Goal: Task Accomplishment & Management: Manage account settings

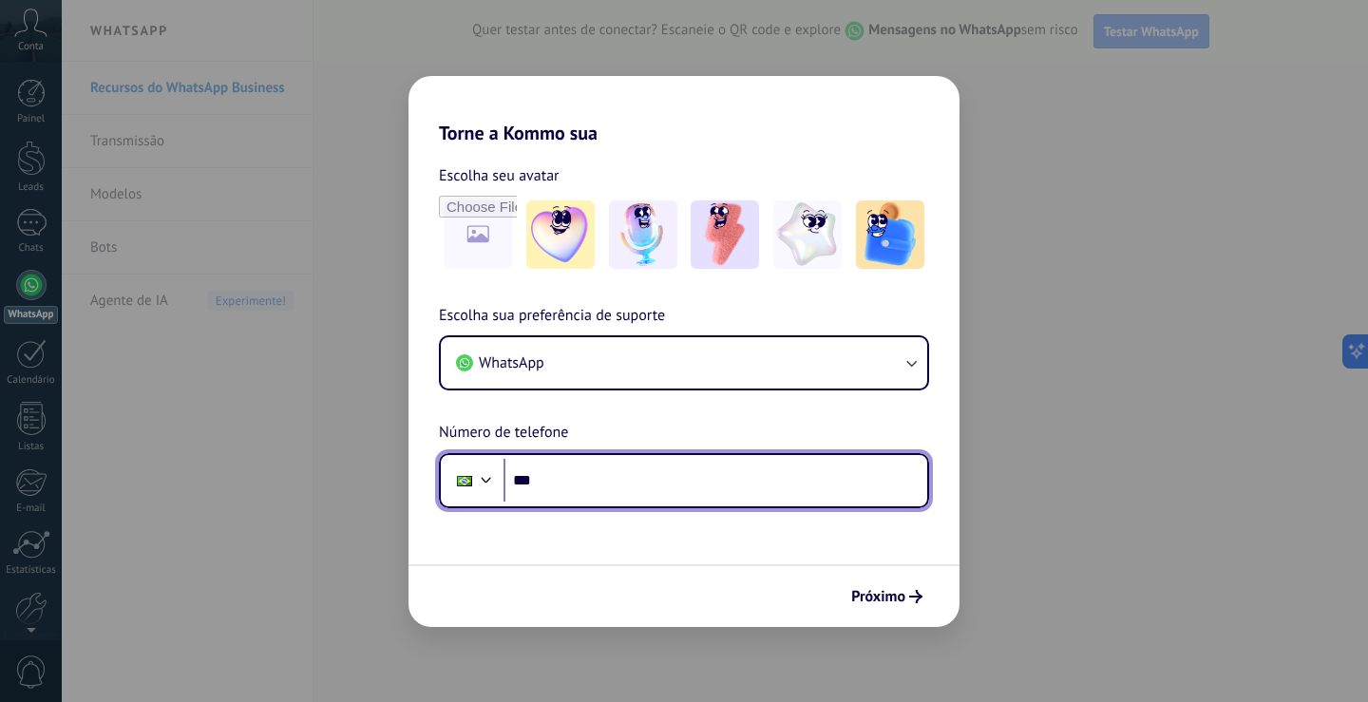
click at [596, 469] on input "***" at bounding box center [715, 481] width 424 height 44
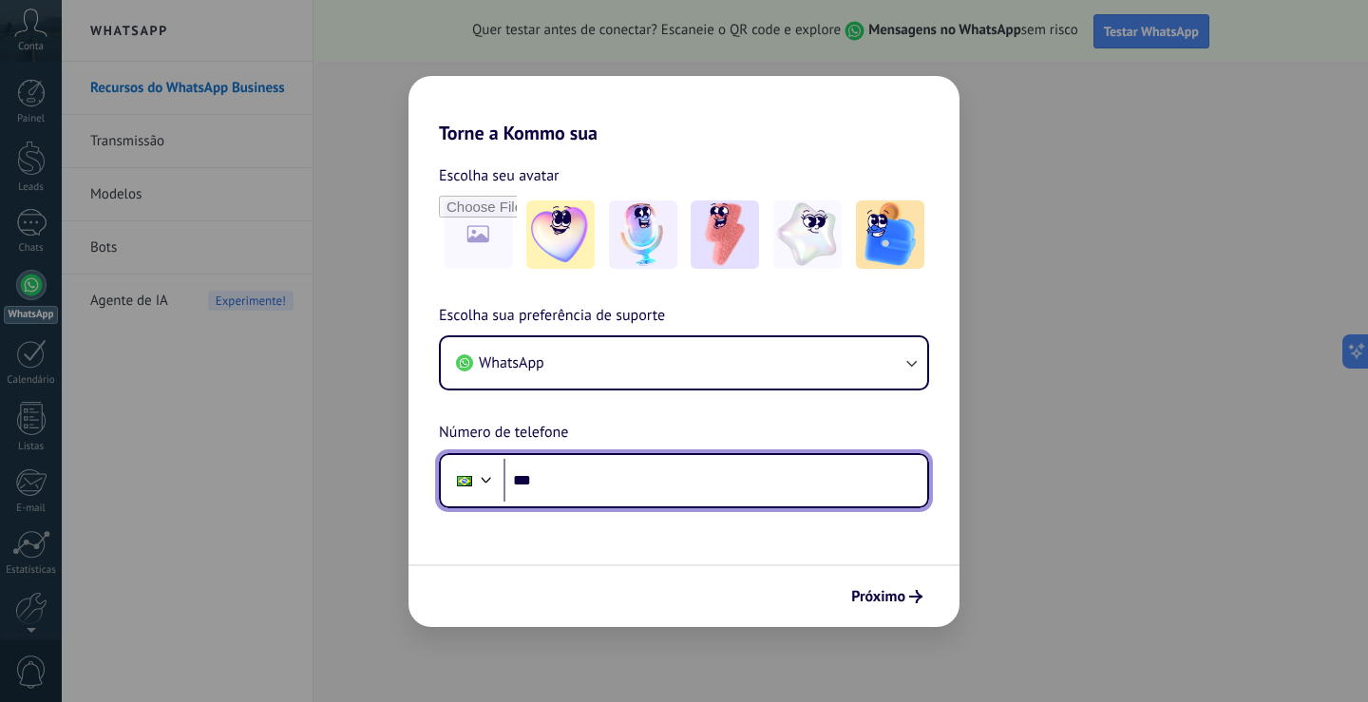
click at [767, 499] on input "***" at bounding box center [715, 481] width 424 height 44
type input "**********"
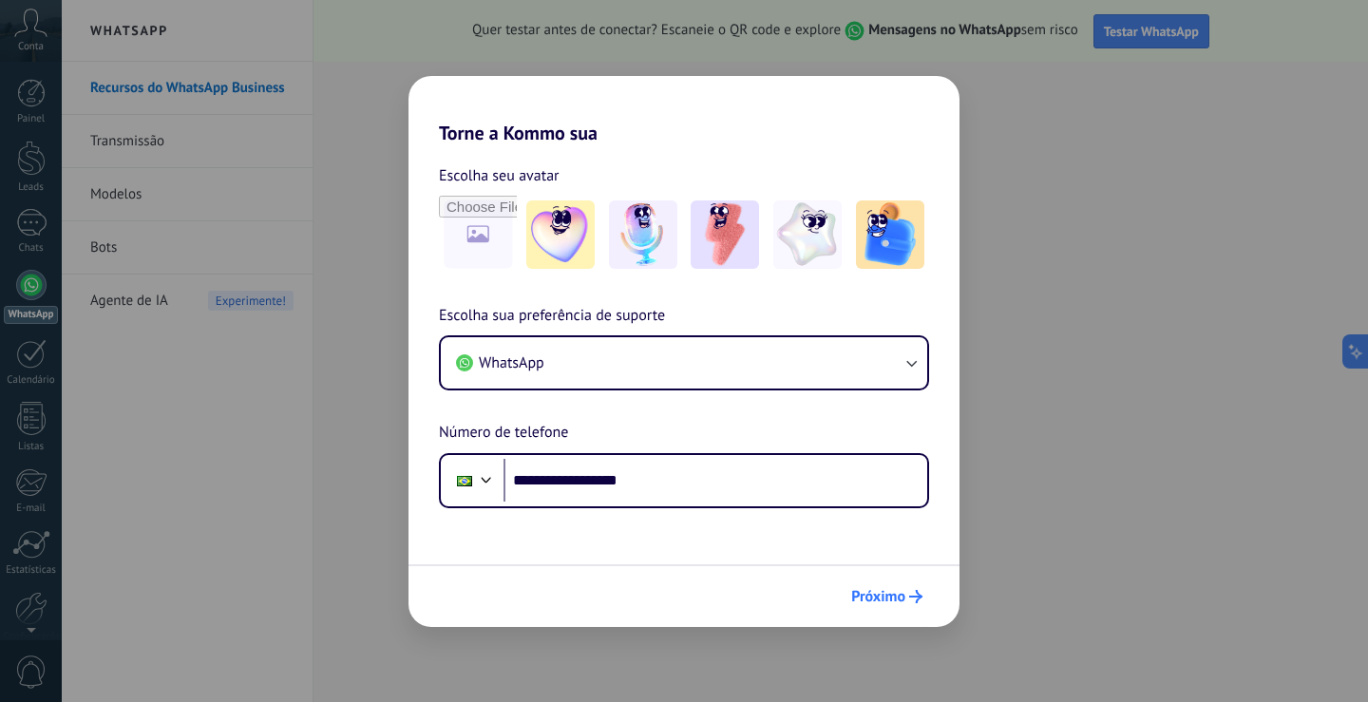
click at [874, 585] on button "Próximo" at bounding box center [886, 596] width 88 height 32
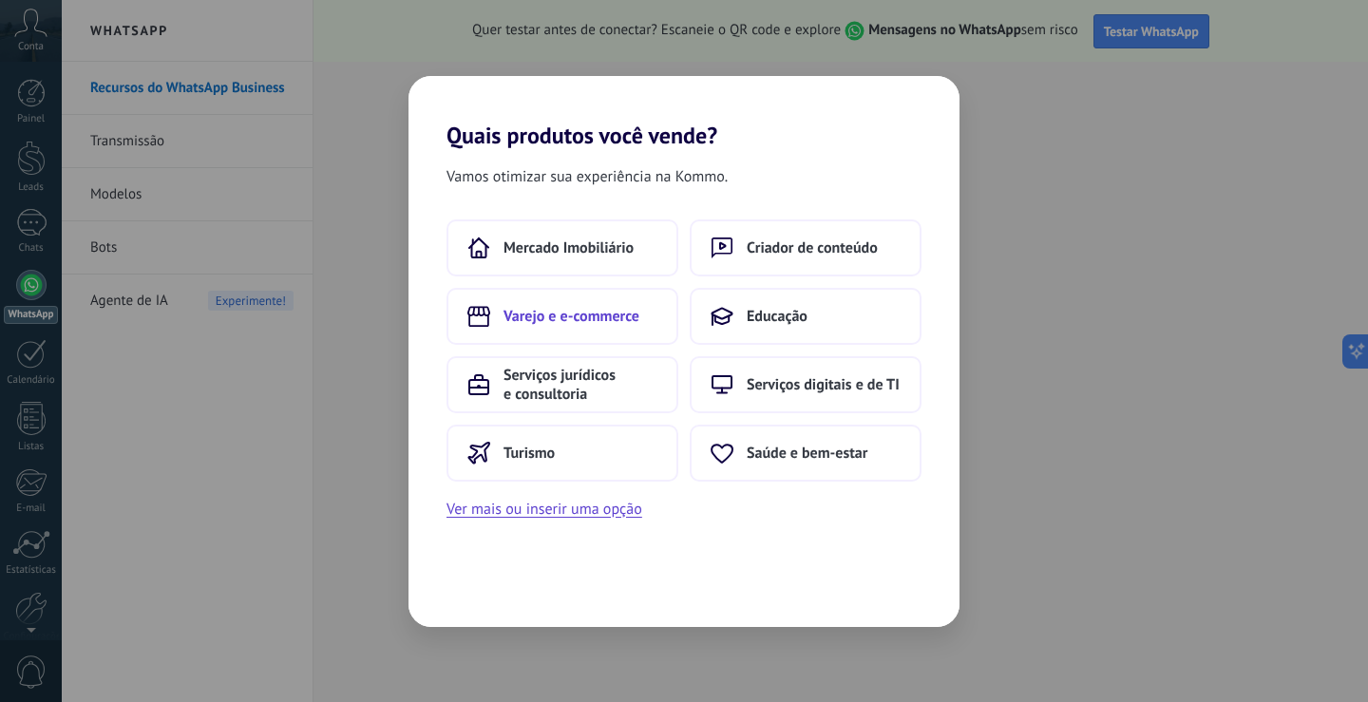
click at [633, 331] on button "Varejo e e-commerce" at bounding box center [562, 316] width 232 height 57
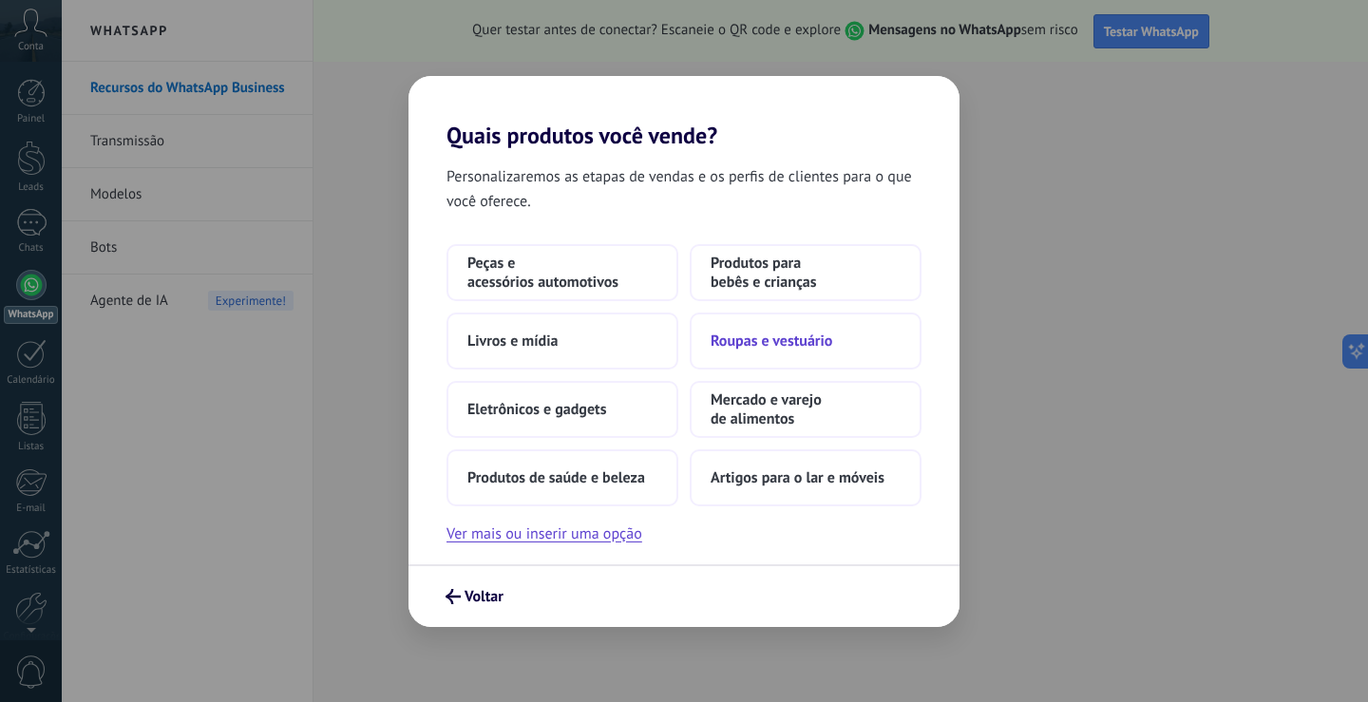
click at [788, 331] on span "Roupas e vestuário" at bounding box center [771, 340] width 122 height 19
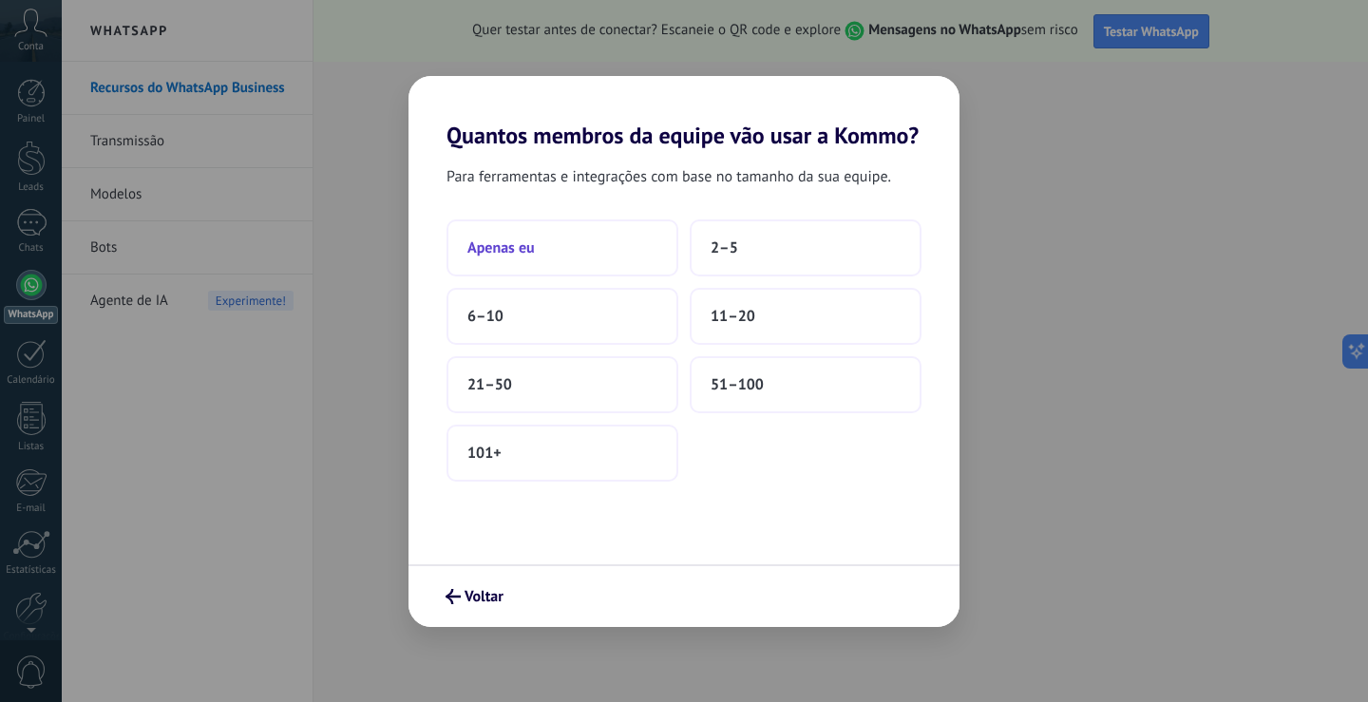
click at [631, 243] on button "Apenas eu" at bounding box center [562, 247] width 232 height 57
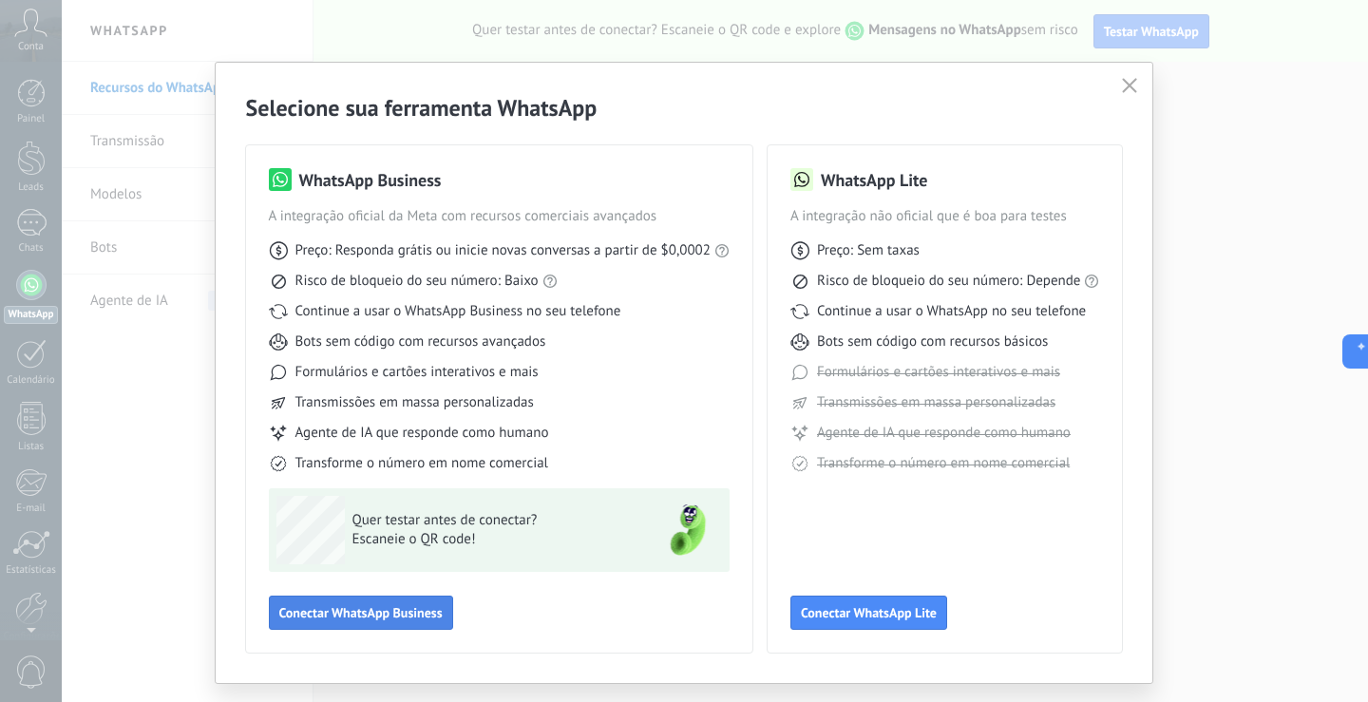
click at [372, 622] on button "Conectar WhatsApp Business" at bounding box center [361, 613] width 184 height 34
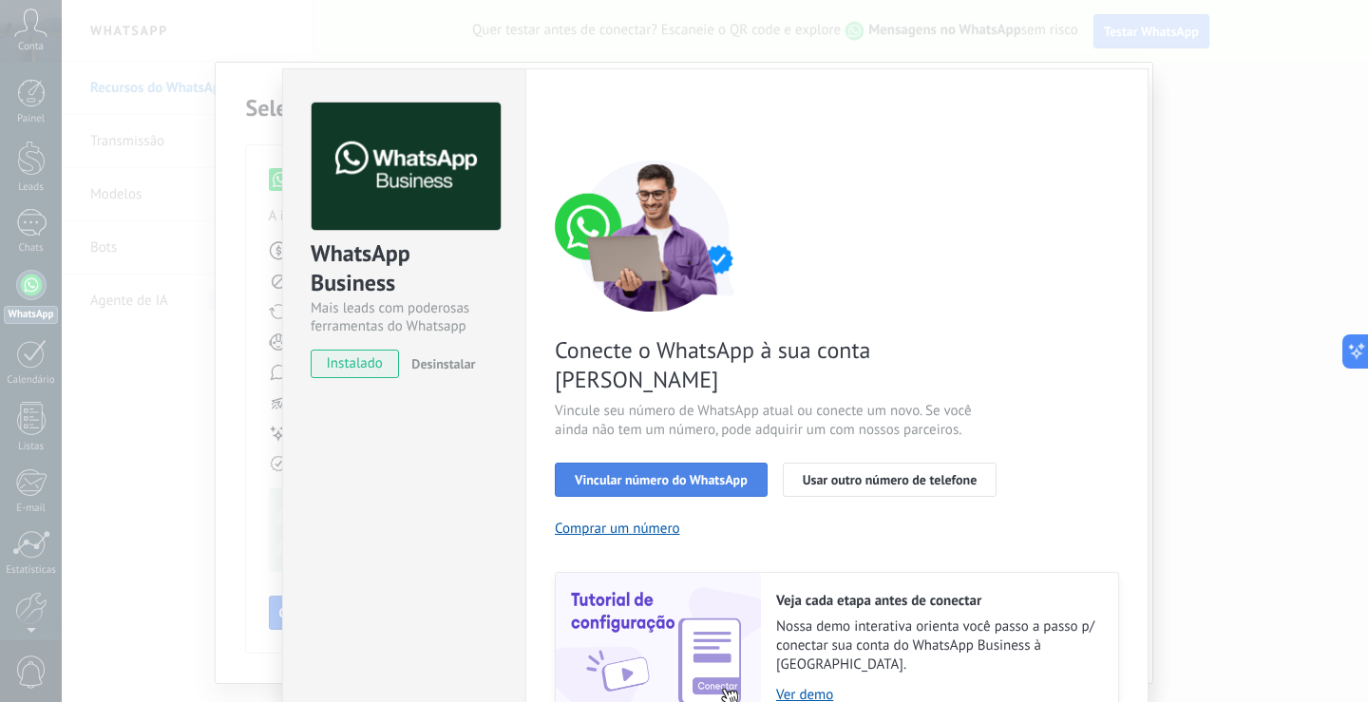
click at [704, 463] on button "Vincular número do WhatsApp" at bounding box center [661, 480] width 213 height 34
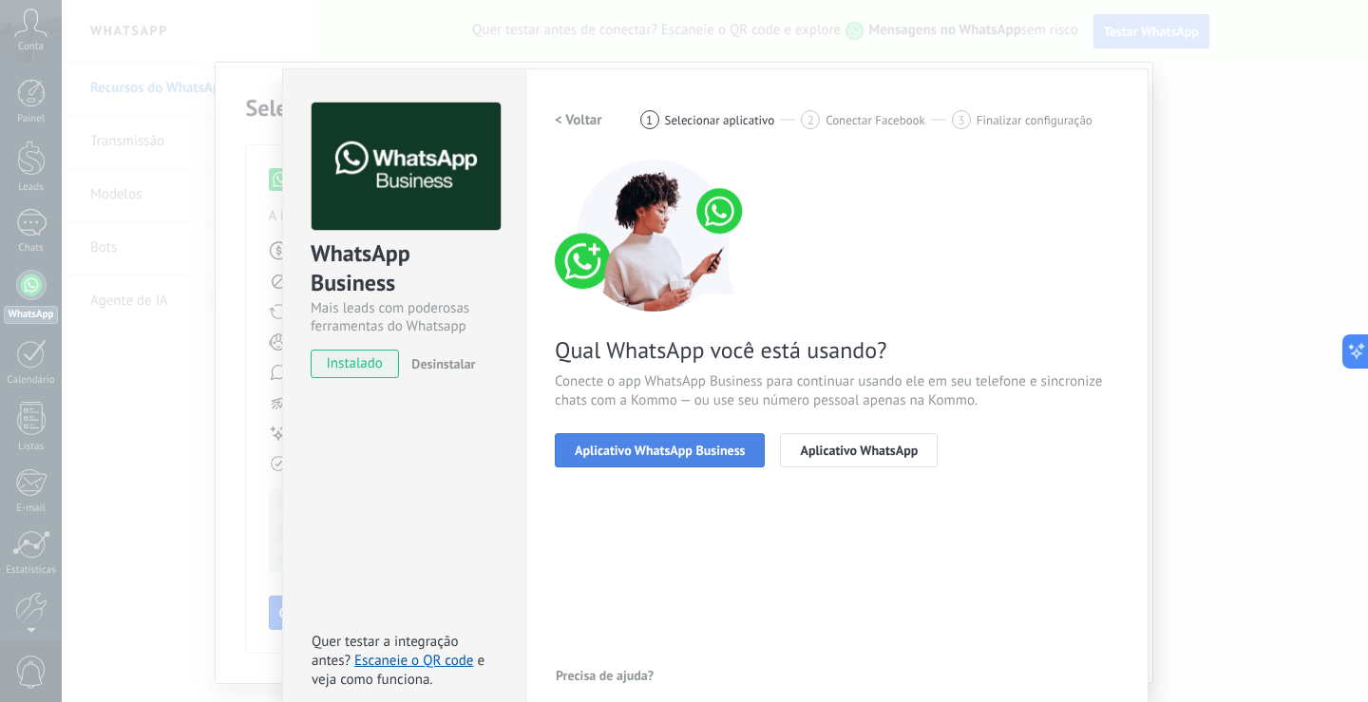
click at [714, 452] on span "Aplicativo WhatsApp Business" at bounding box center [660, 450] width 170 height 13
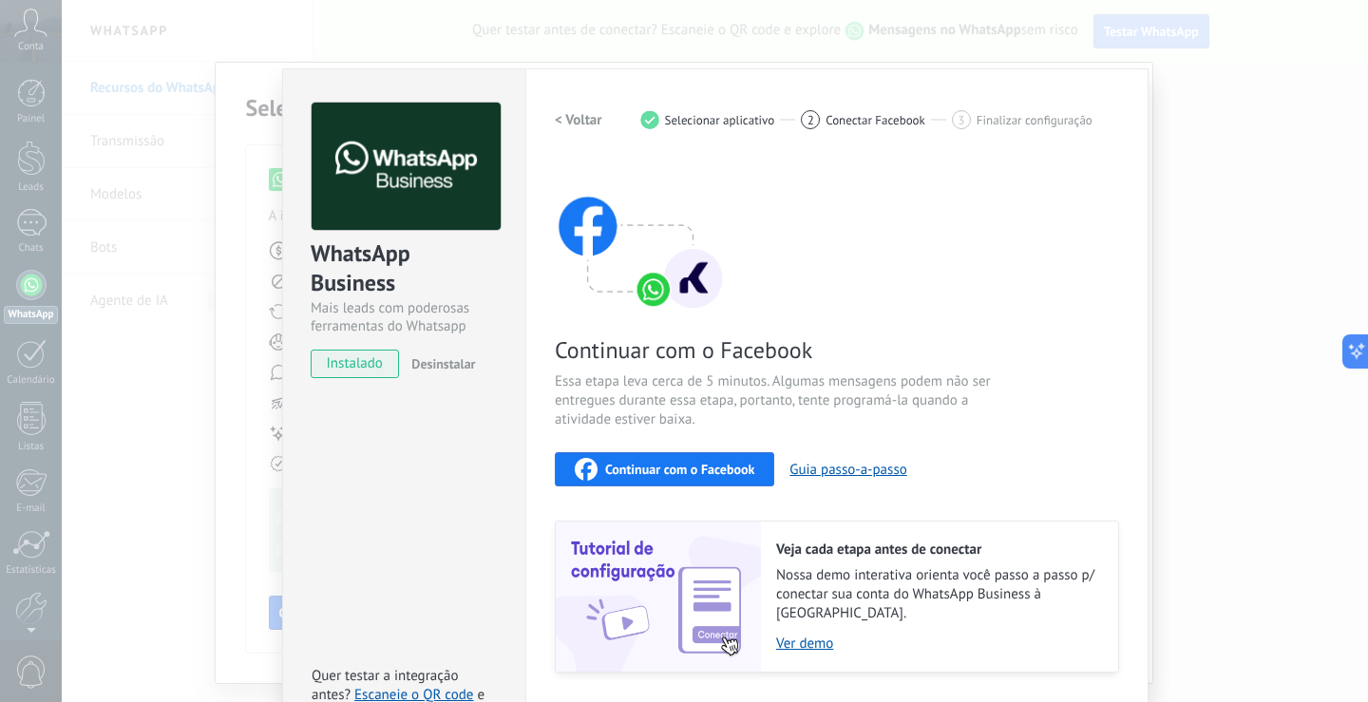
click at [351, 364] on span "instalado" at bounding box center [355, 364] width 86 height 28
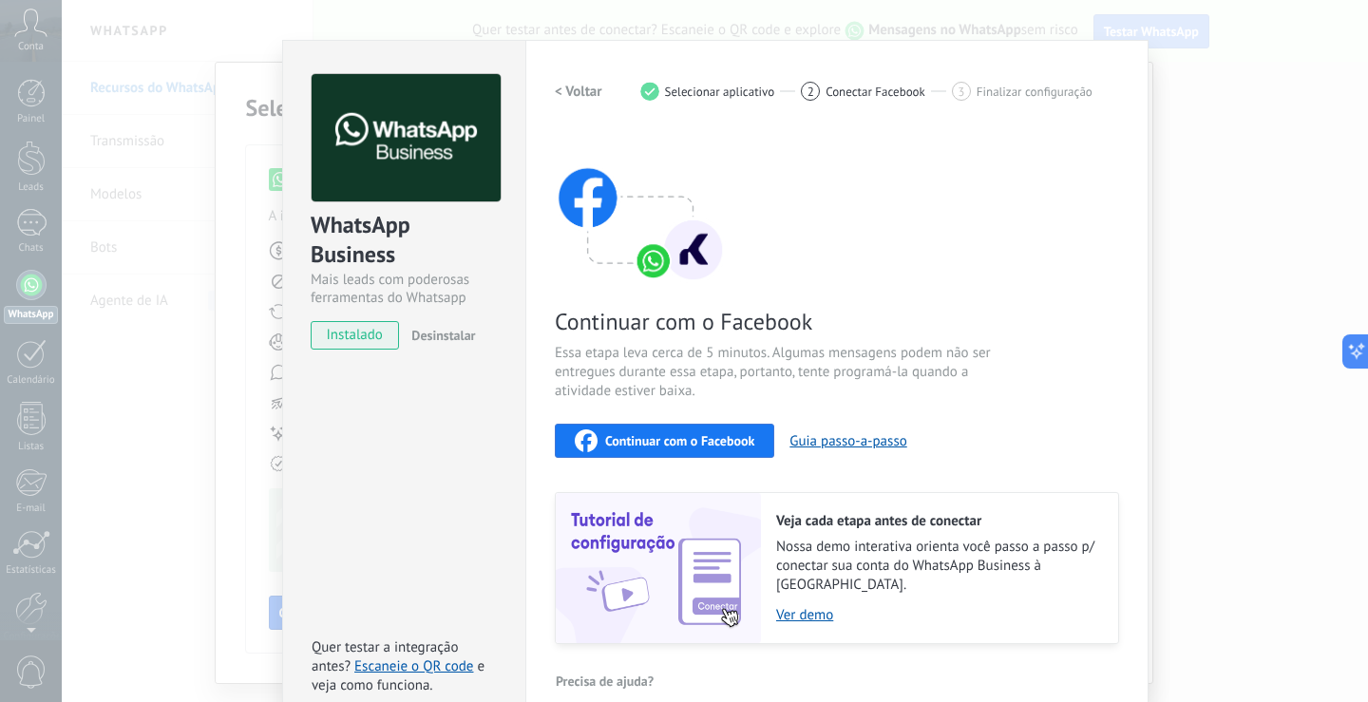
scroll to position [41, 0]
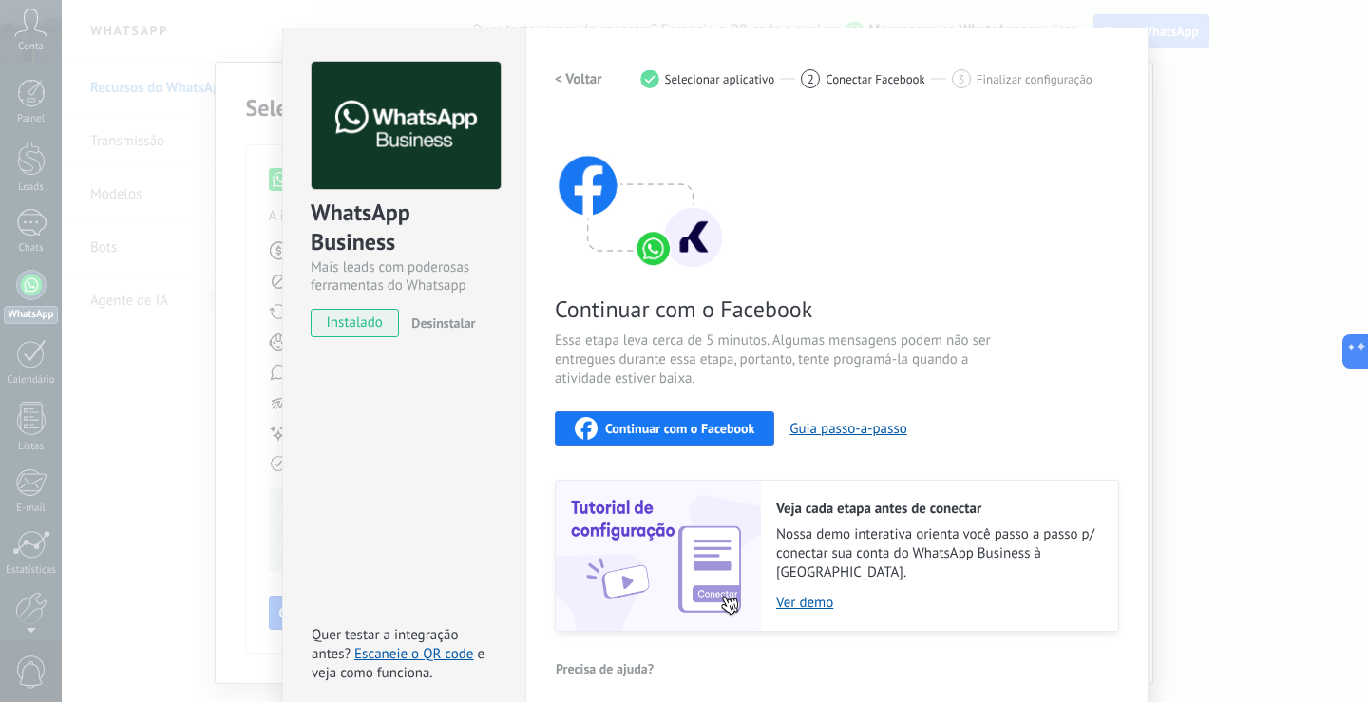
click at [687, 77] on span "Selecionar aplicativo" at bounding box center [720, 79] width 110 height 14
click at [581, 77] on h2 "< Voltar" at bounding box center [578, 79] width 47 height 18
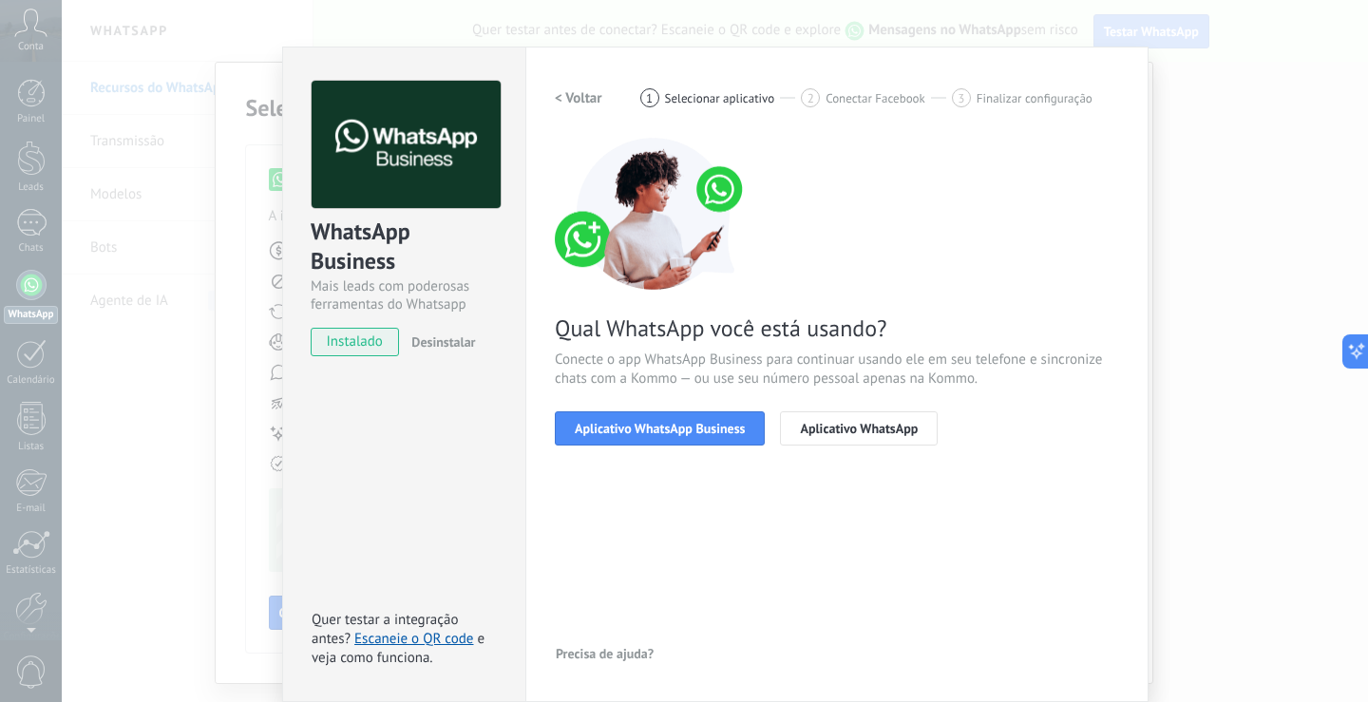
scroll to position [22, 0]
click at [648, 444] on button "Aplicativo WhatsApp Business" at bounding box center [660, 428] width 210 height 34
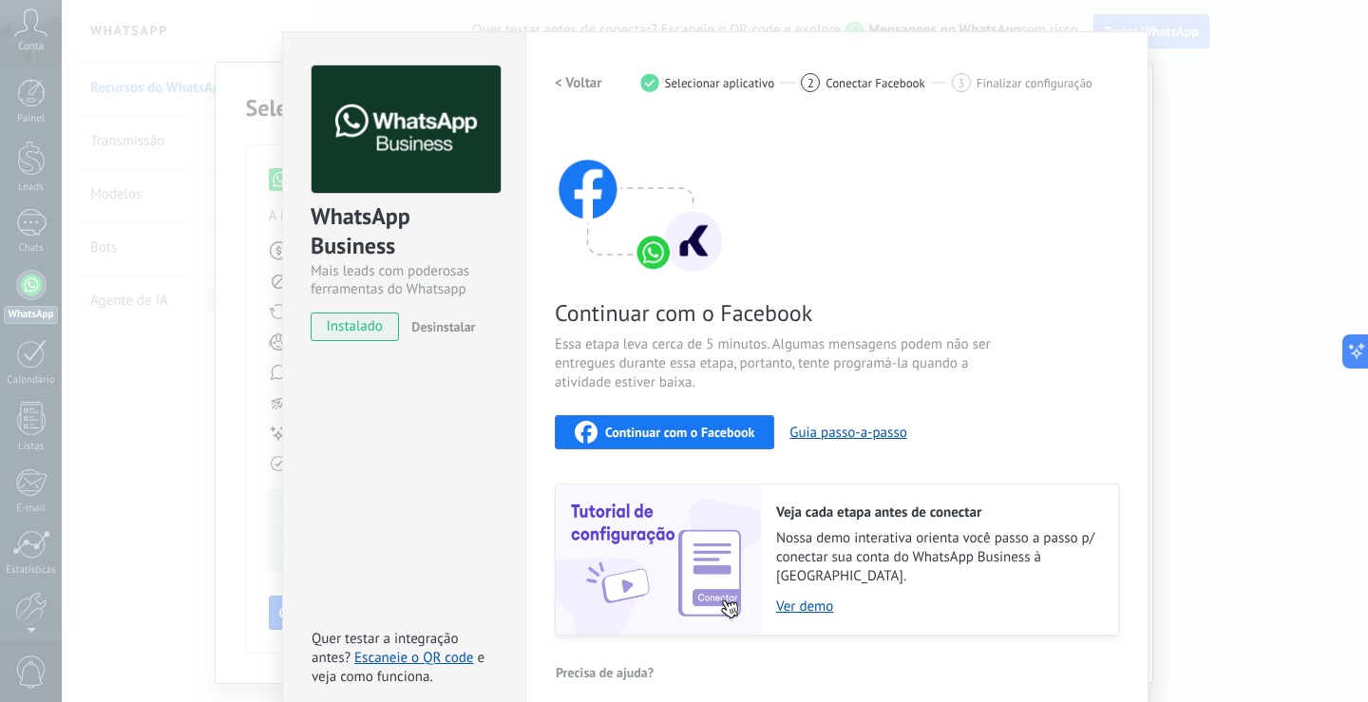
scroll to position [41, 0]
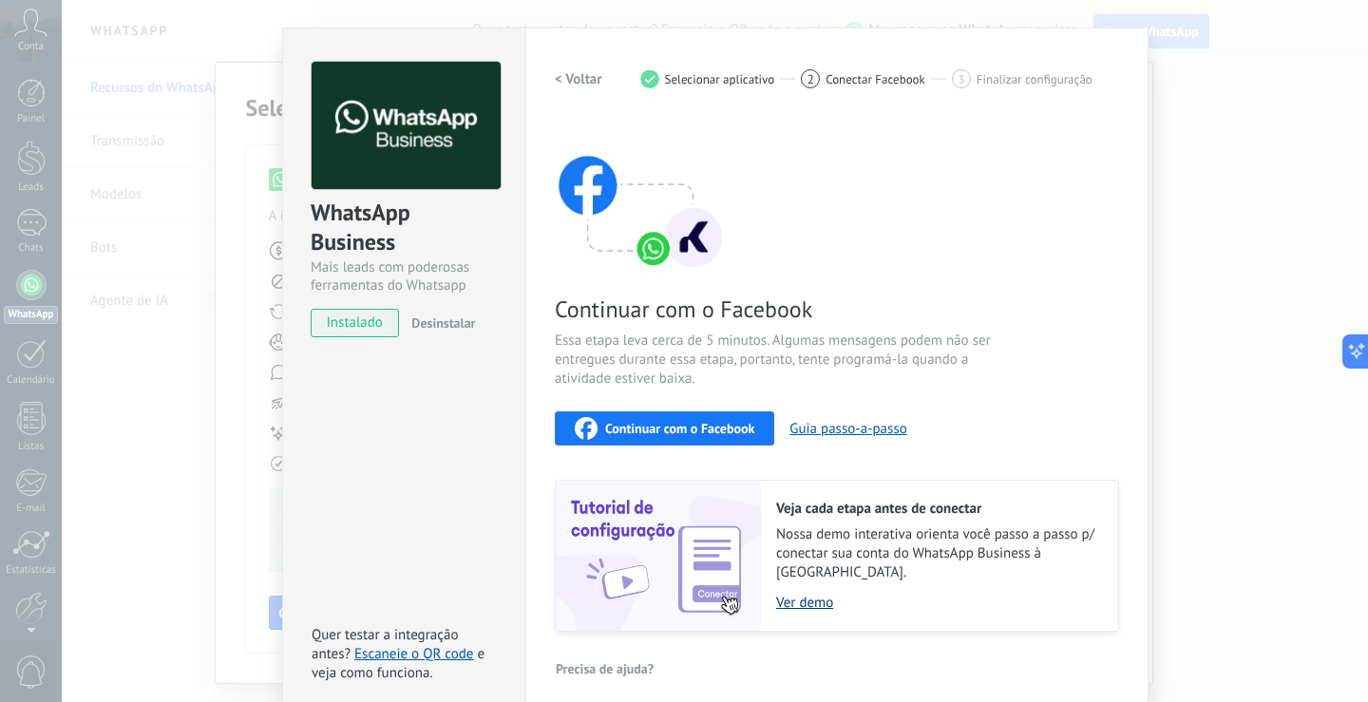
click at [776, 594] on link "Ver demo" at bounding box center [937, 603] width 323 height 18
click at [457, 646] on link "Escaneie o QR code" at bounding box center [413, 654] width 119 height 18
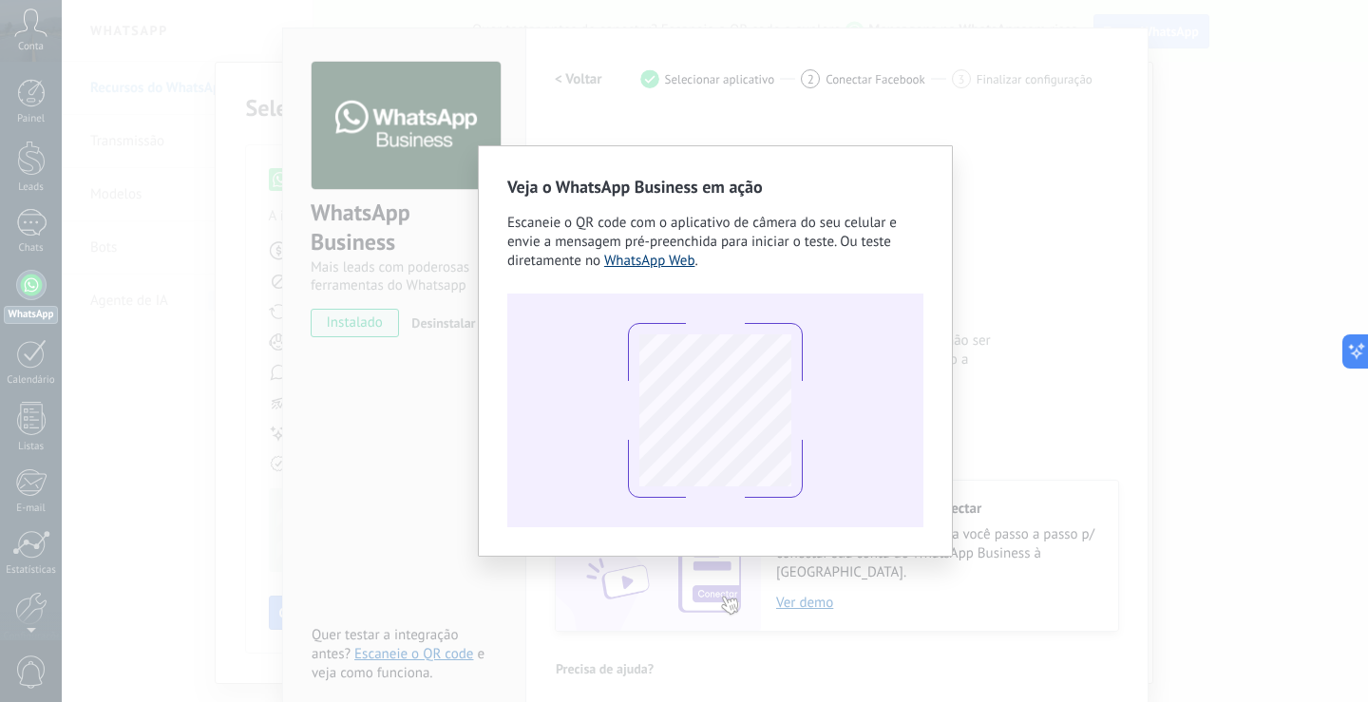
click at [650, 266] on link "WhatsApp Web" at bounding box center [649, 261] width 91 height 18
click at [657, 262] on link "WhatsApp Web" at bounding box center [649, 261] width 91 height 18
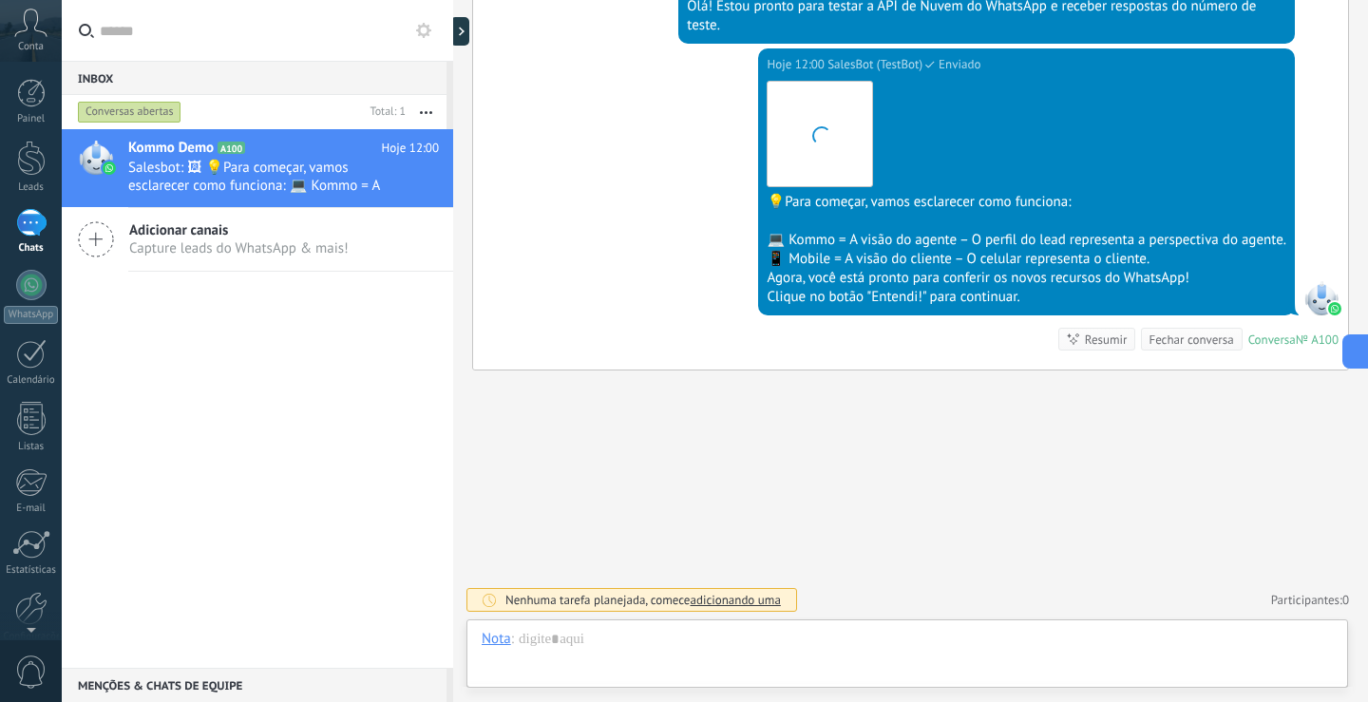
scroll to position [28, 0]
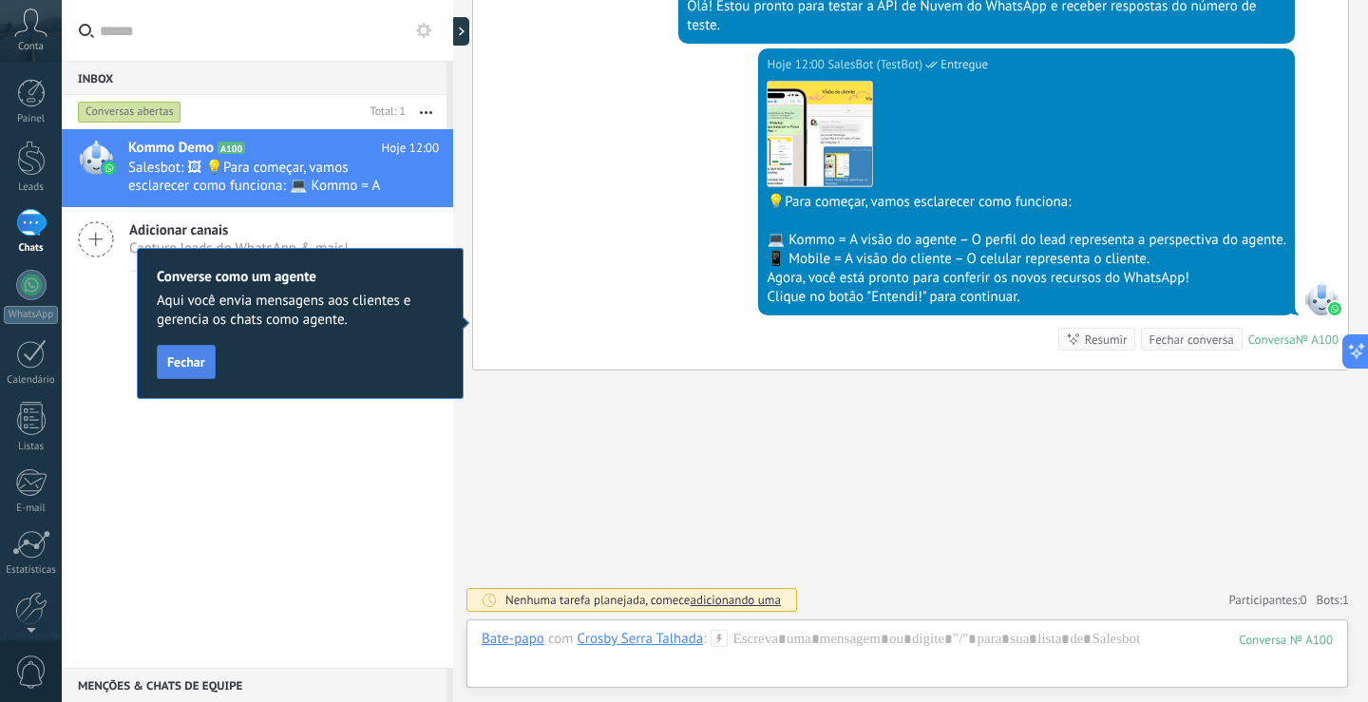
click at [180, 371] on button "Fechar" at bounding box center [186, 362] width 59 height 34
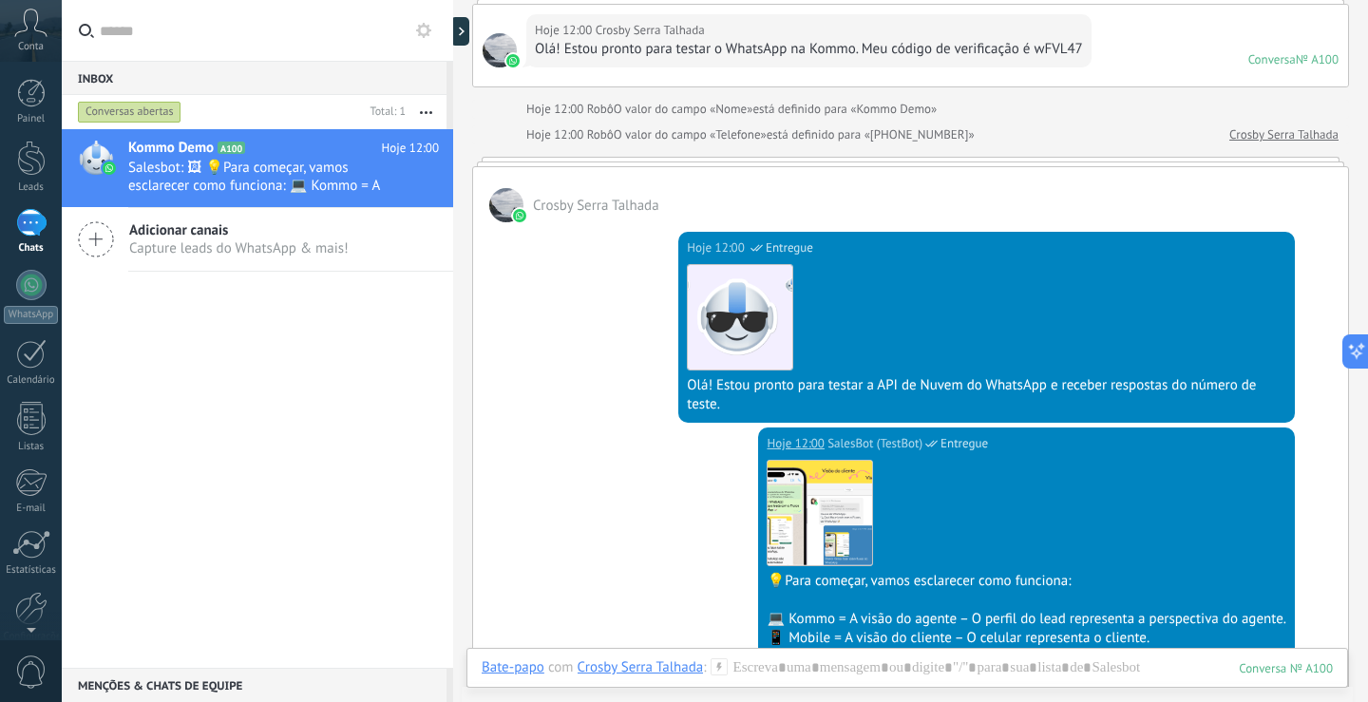
scroll to position [139, 0]
drag, startPoint x: 571, startPoint y: 158, endPoint x: 559, endPoint y: 197, distance: 40.6
click at [559, 197] on div "[PERSON_NAME] Talhada Hoje 12:00 SalesBot (TestBot) Entregue Download Olá! Esto…" at bounding box center [910, 454] width 877 height 593
click at [653, 181] on div "Crosby Serra Talhada" at bounding box center [910, 195] width 875 height 55
click at [641, 111] on span "O valor do campo «Nome»" at bounding box center [684, 110] width 140 height 19
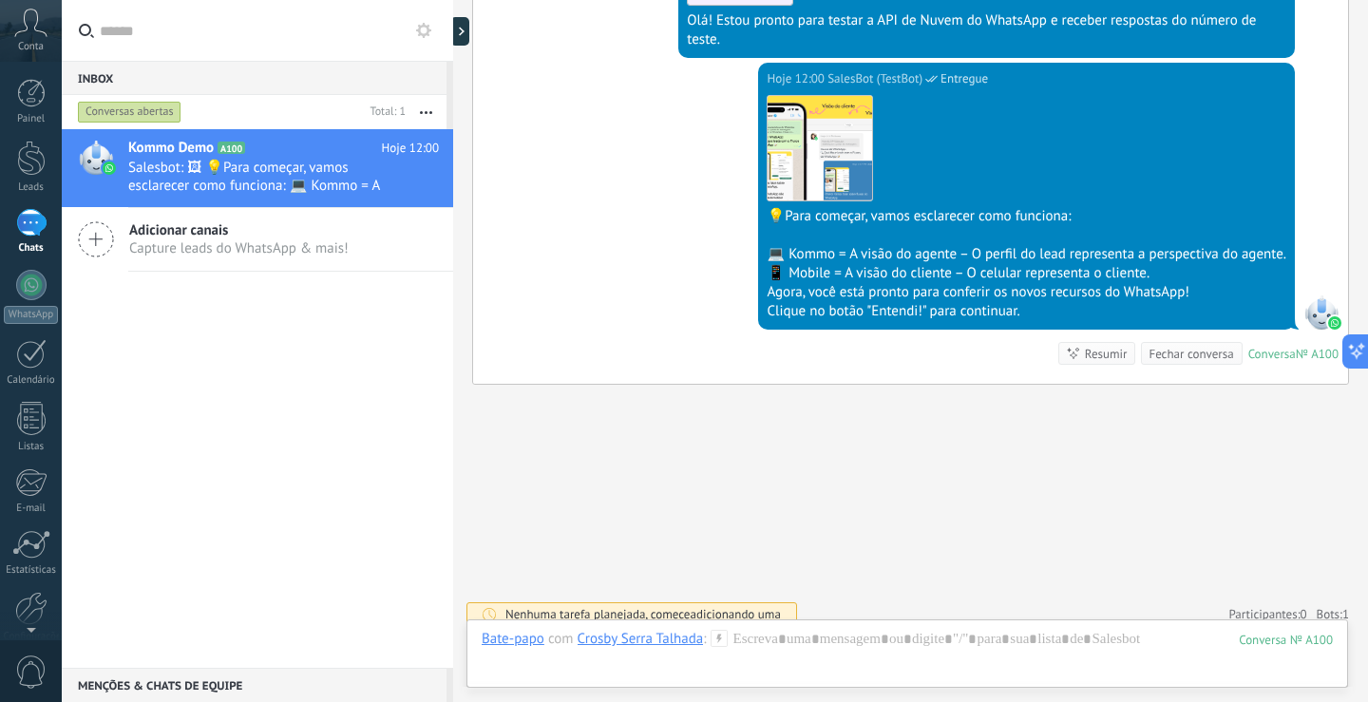
scroll to position [519, 0]
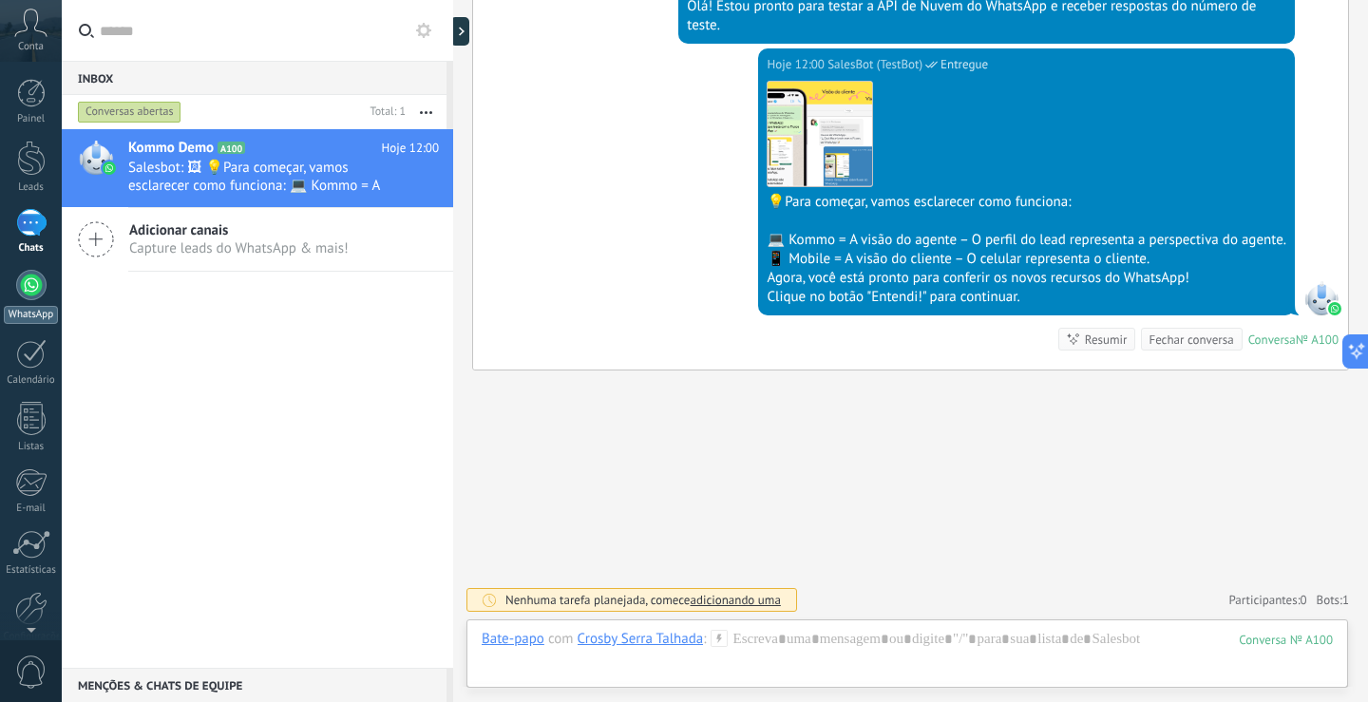
click at [28, 299] on div at bounding box center [31, 285] width 30 height 30
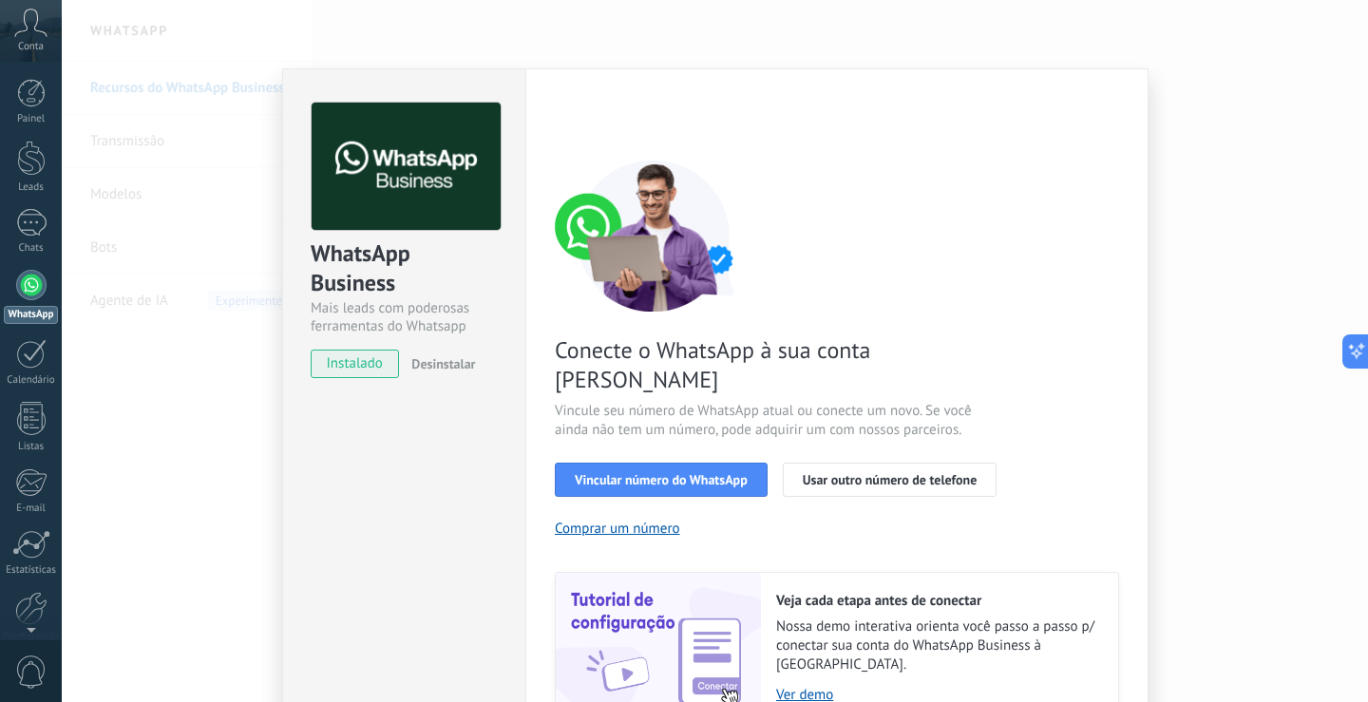
click at [168, 428] on div "WhatsApp Business Mais leads com poderosas ferramentas do Whatsapp instalado De…" at bounding box center [715, 351] width 1306 height 702
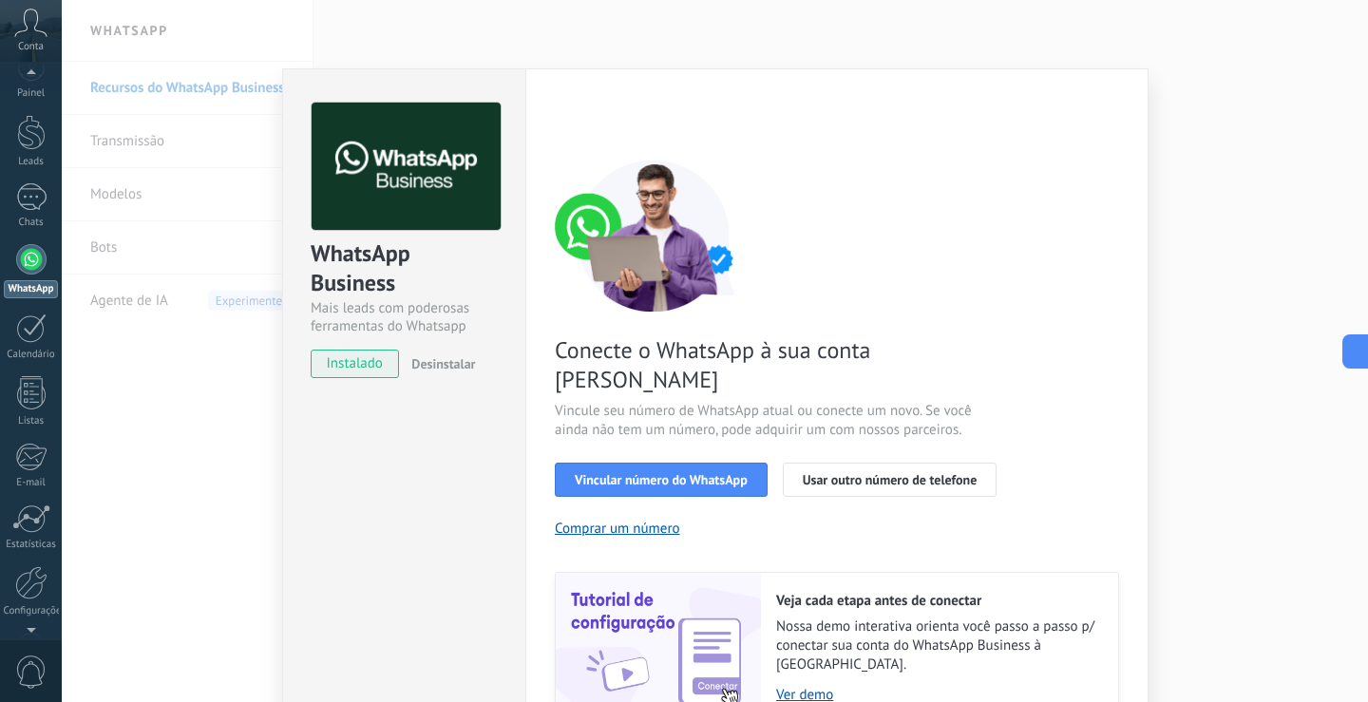
scroll to position [88, 0]
click at [41, 503] on div at bounding box center [31, 519] width 32 height 33
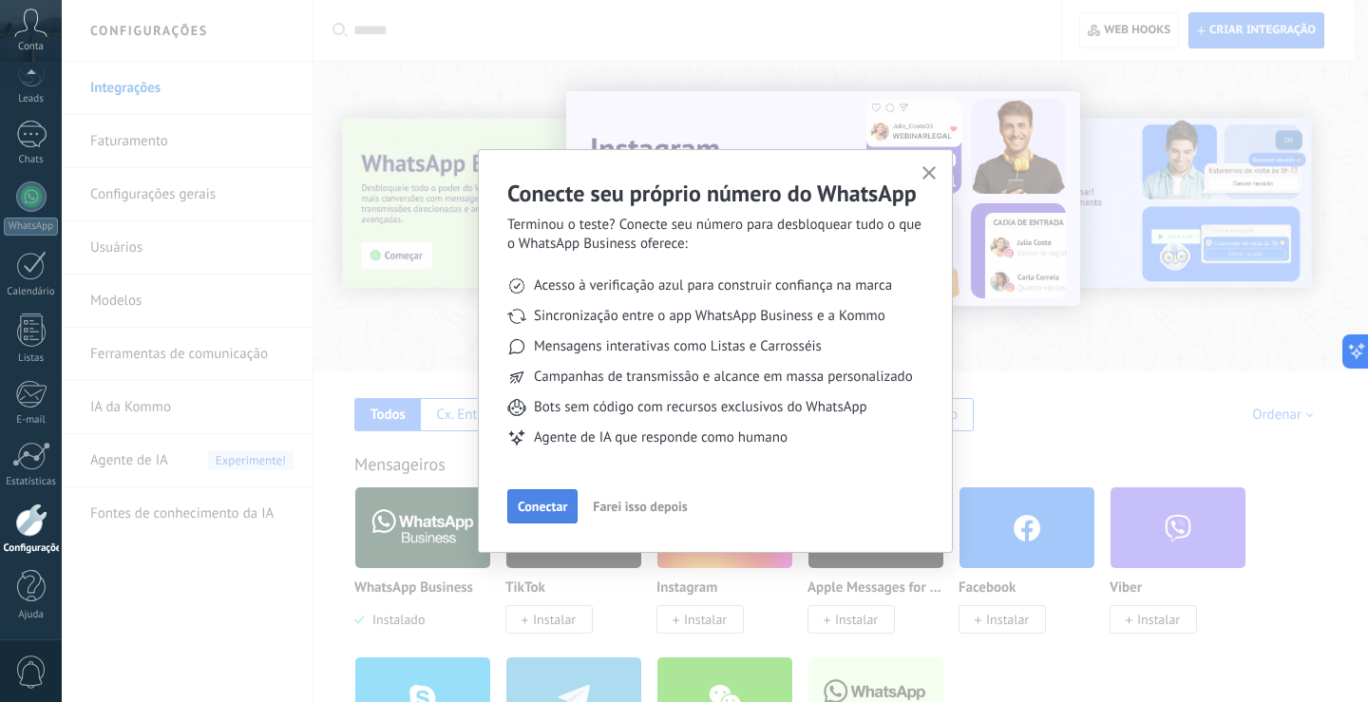
click at [534, 507] on span "Conectar" at bounding box center [542, 506] width 49 height 13
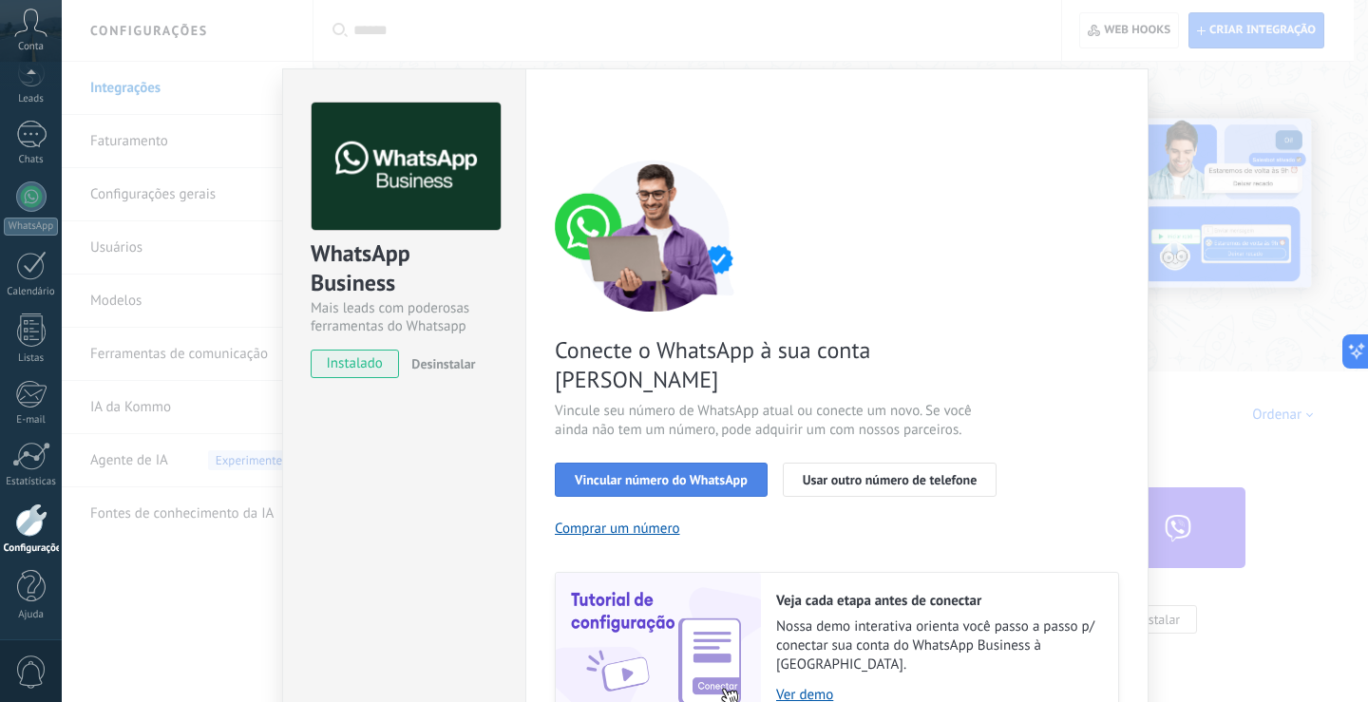
click at [644, 473] on span "Vincular número do WhatsApp" at bounding box center [661, 479] width 173 height 13
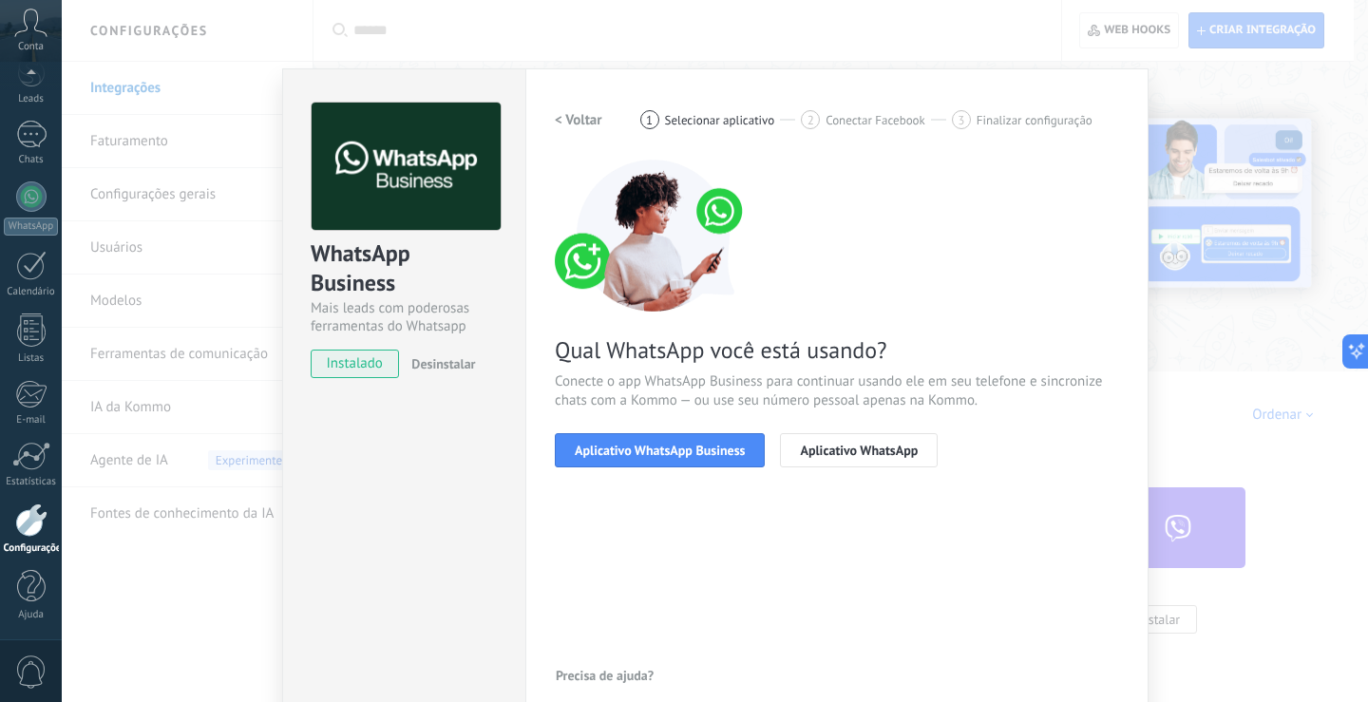
click at [644, 447] on span "Aplicativo WhatsApp Business" at bounding box center [660, 450] width 170 height 13
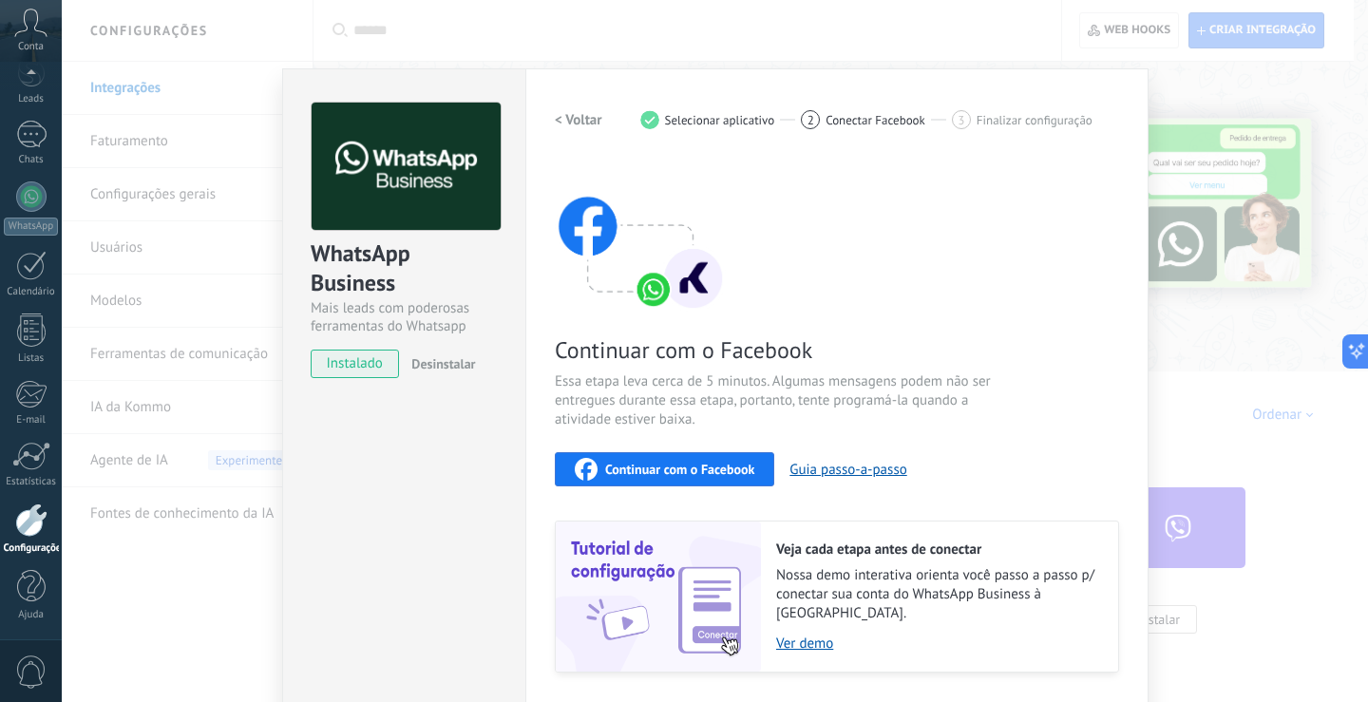
scroll to position [41, 0]
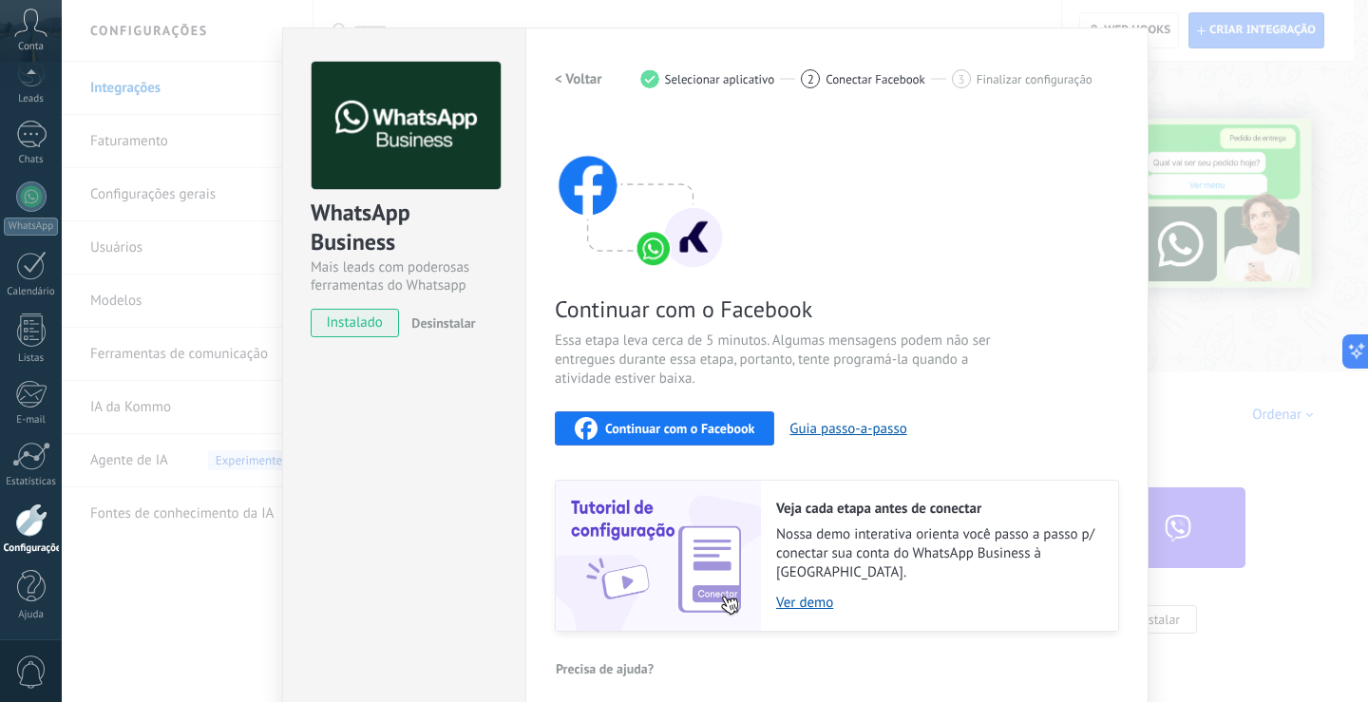
click at [1196, 129] on div "WhatsApp Business Mais leads com poderosas ferramentas do Whatsapp instalado De…" at bounding box center [715, 351] width 1306 height 702
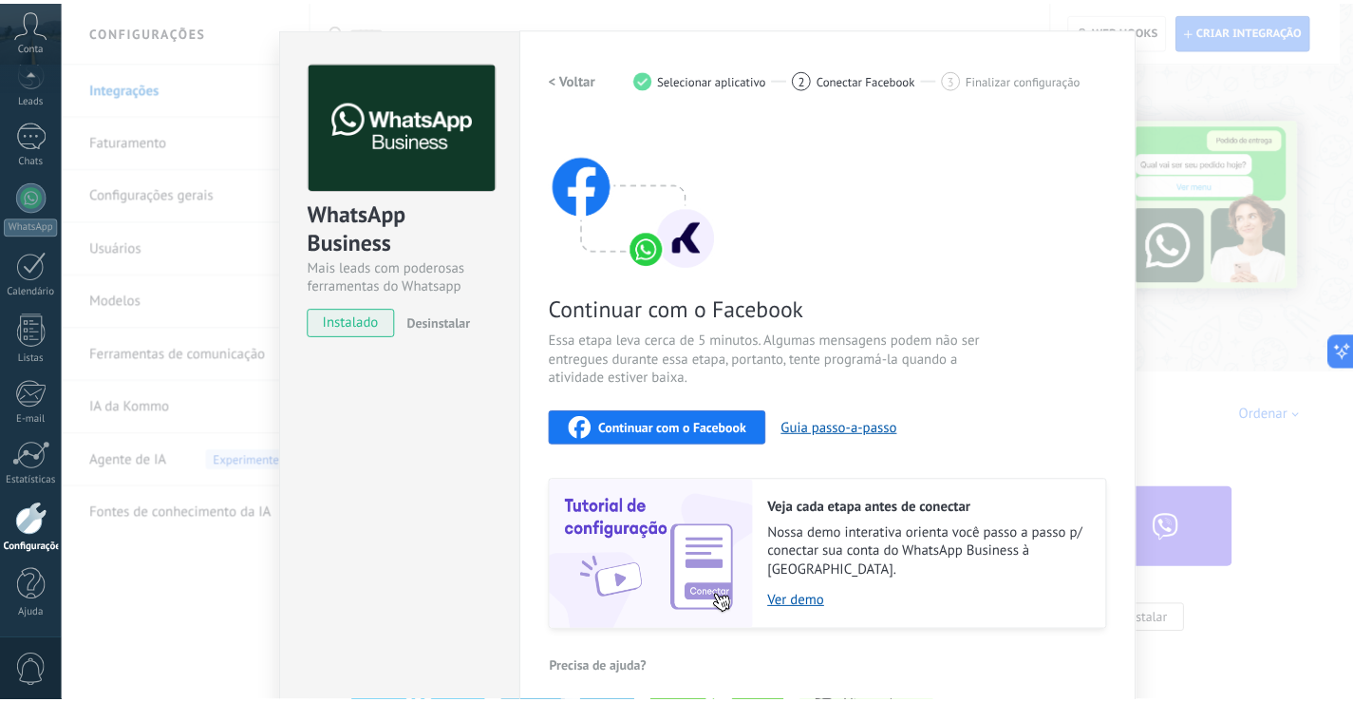
scroll to position [0, 0]
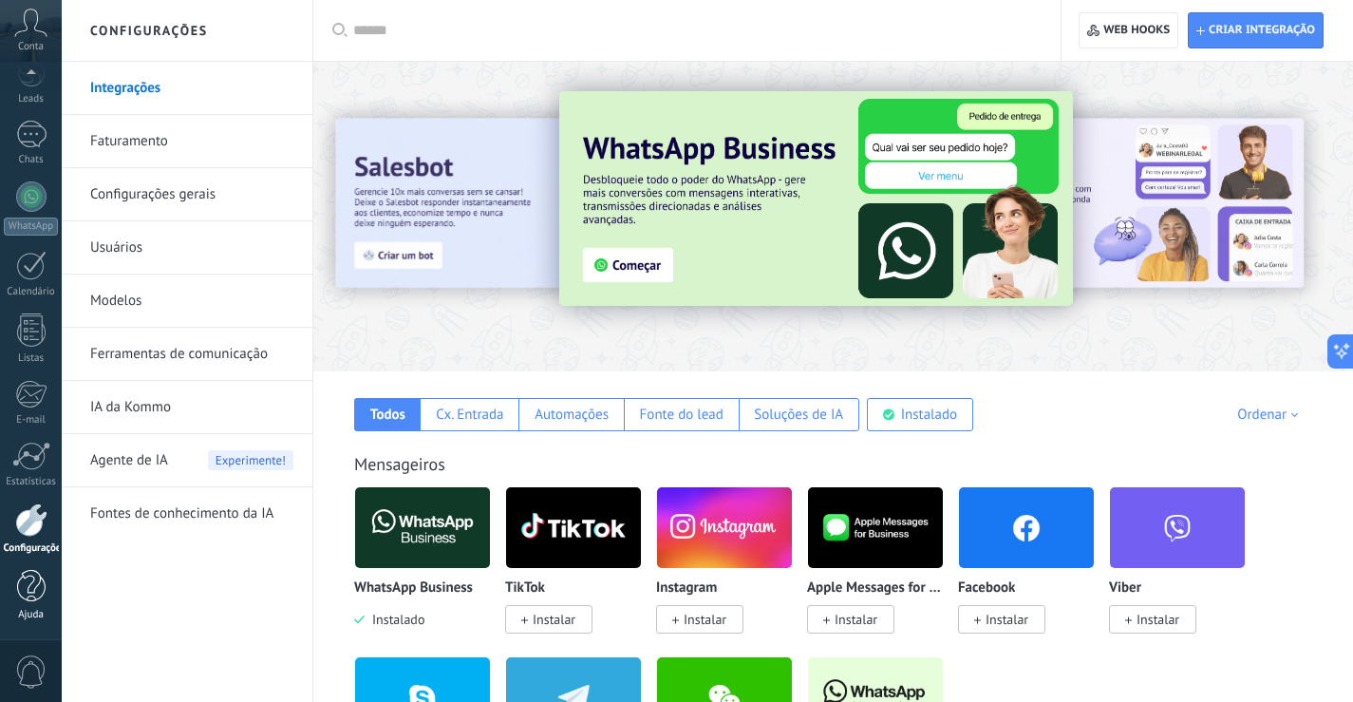
click at [20, 585] on div at bounding box center [31, 586] width 28 height 33
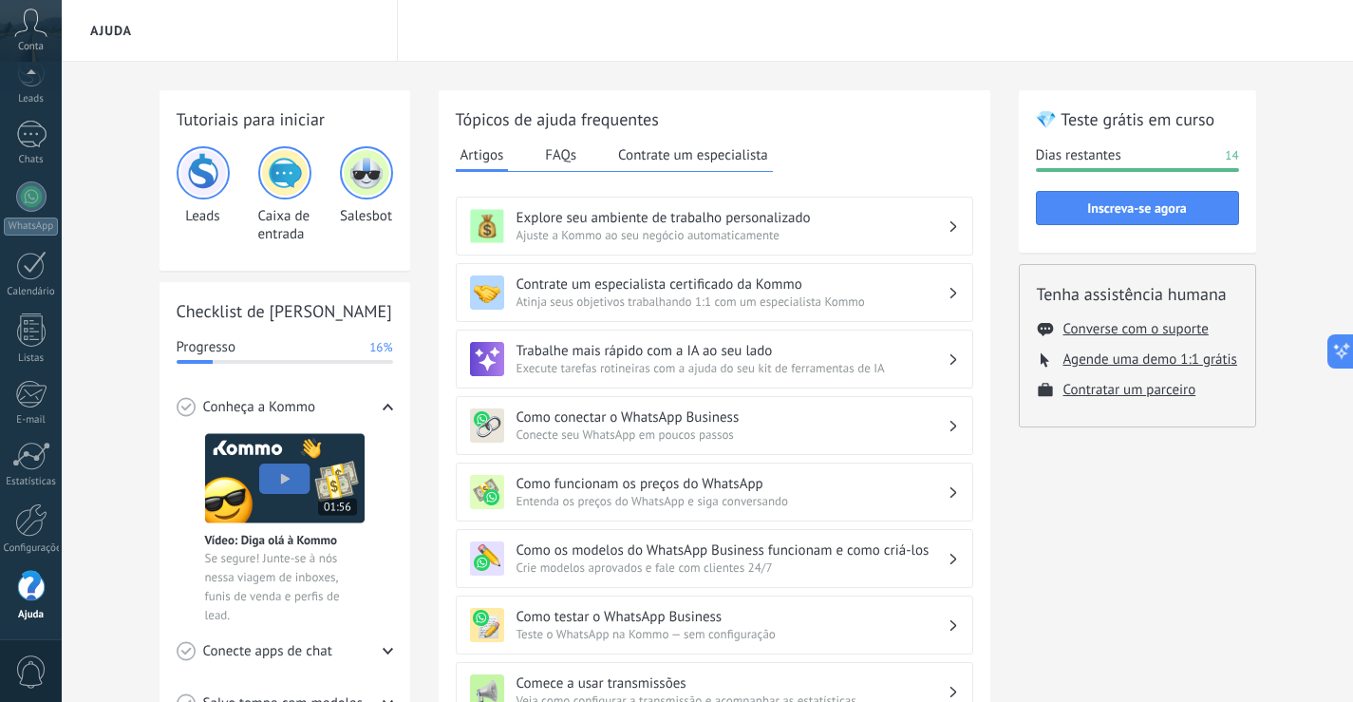
scroll to position [68, 0]
click at [21, 14] on icon at bounding box center [30, 23] width 33 height 28
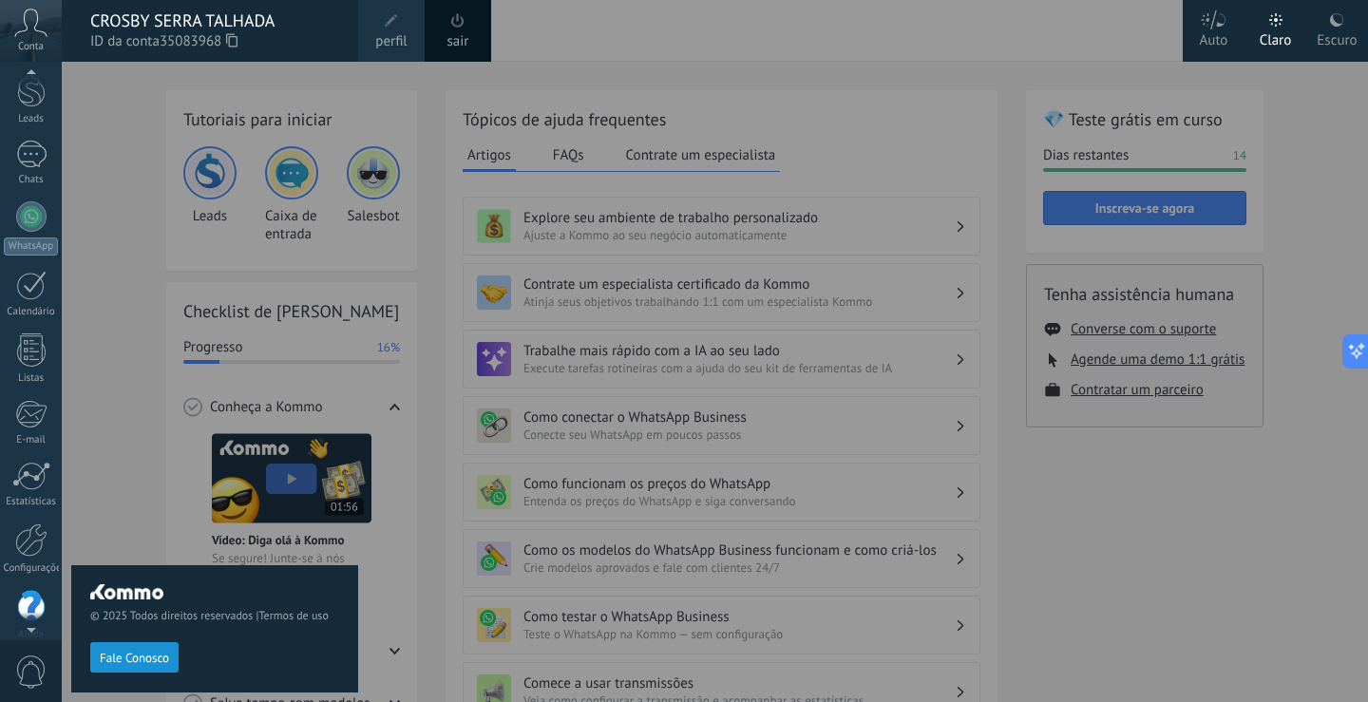
click at [369, 31] on link "perfil" at bounding box center [391, 31] width 66 height 62
